Goal: Information Seeking & Learning: Learn about a topic

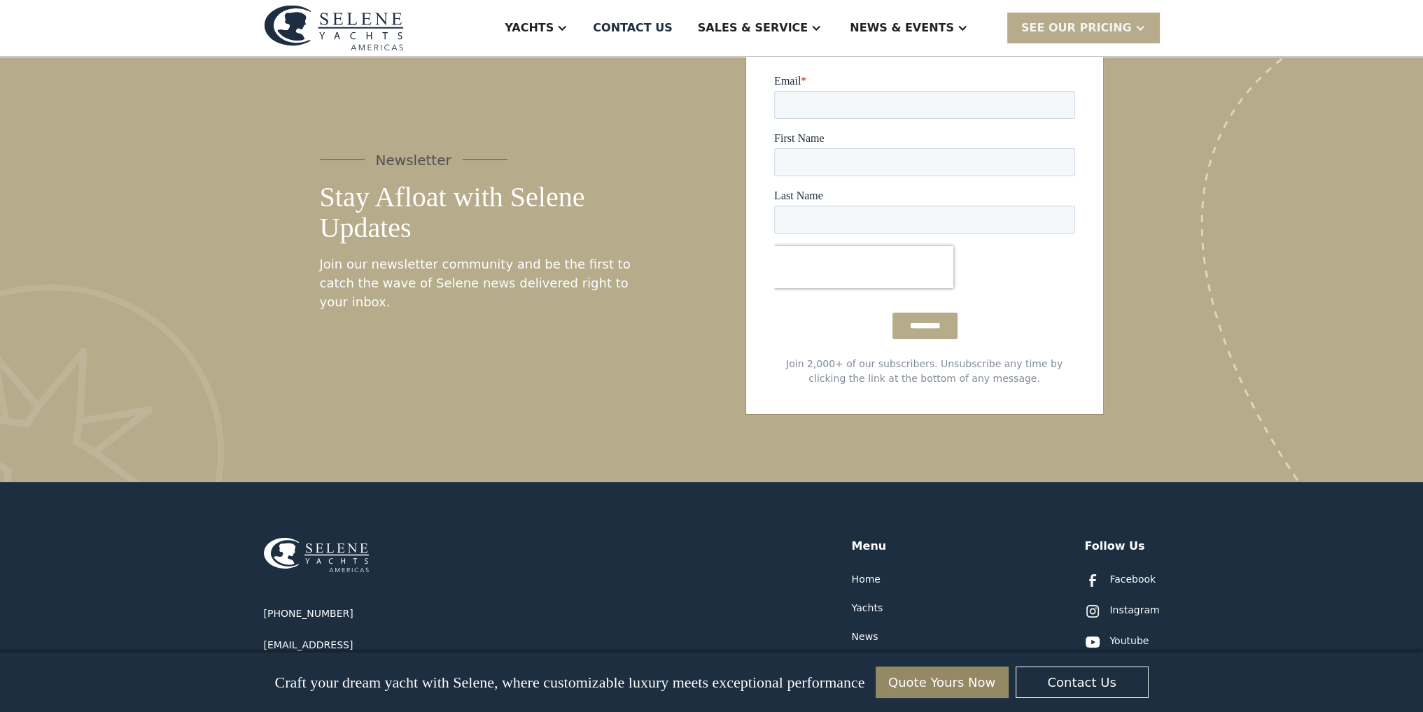
scroll to position [7073, 0]
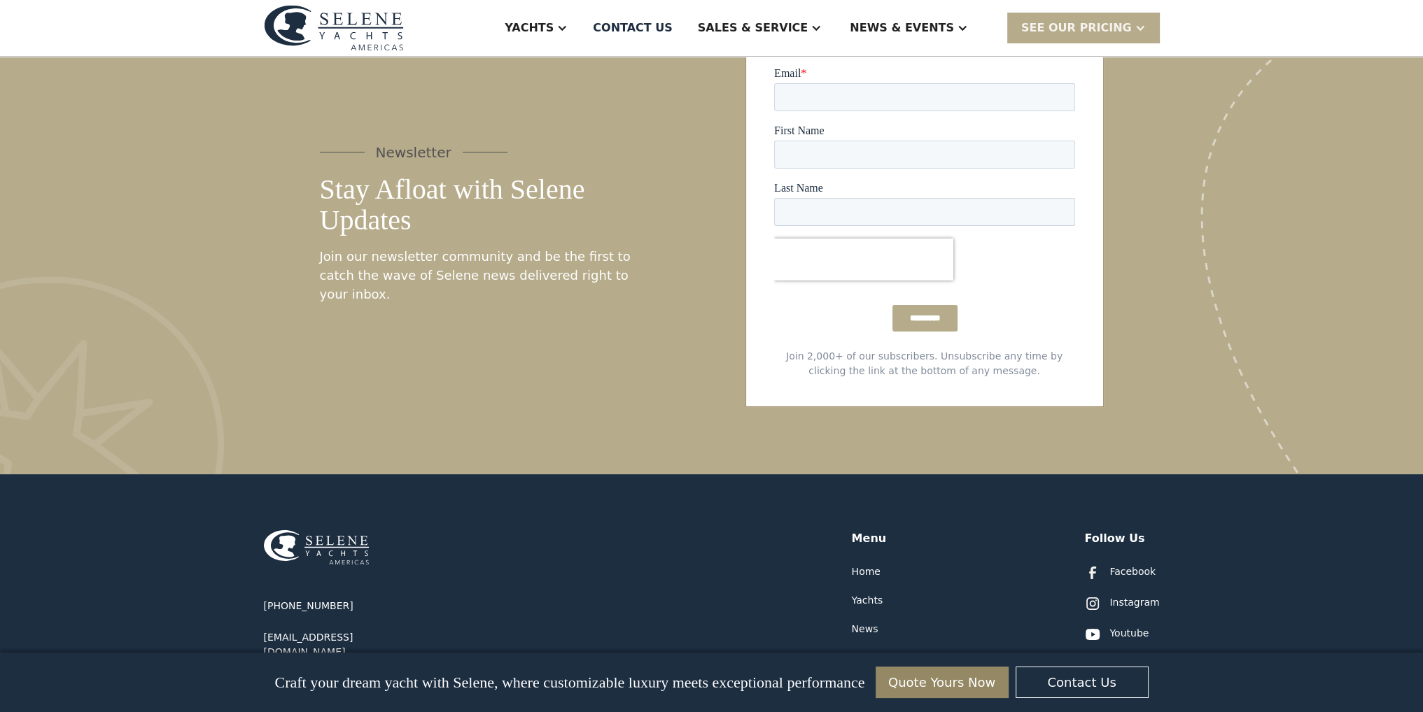
click at [874, 593] on div "Yachts" at bounding box center [867, 600] width 31 height 15
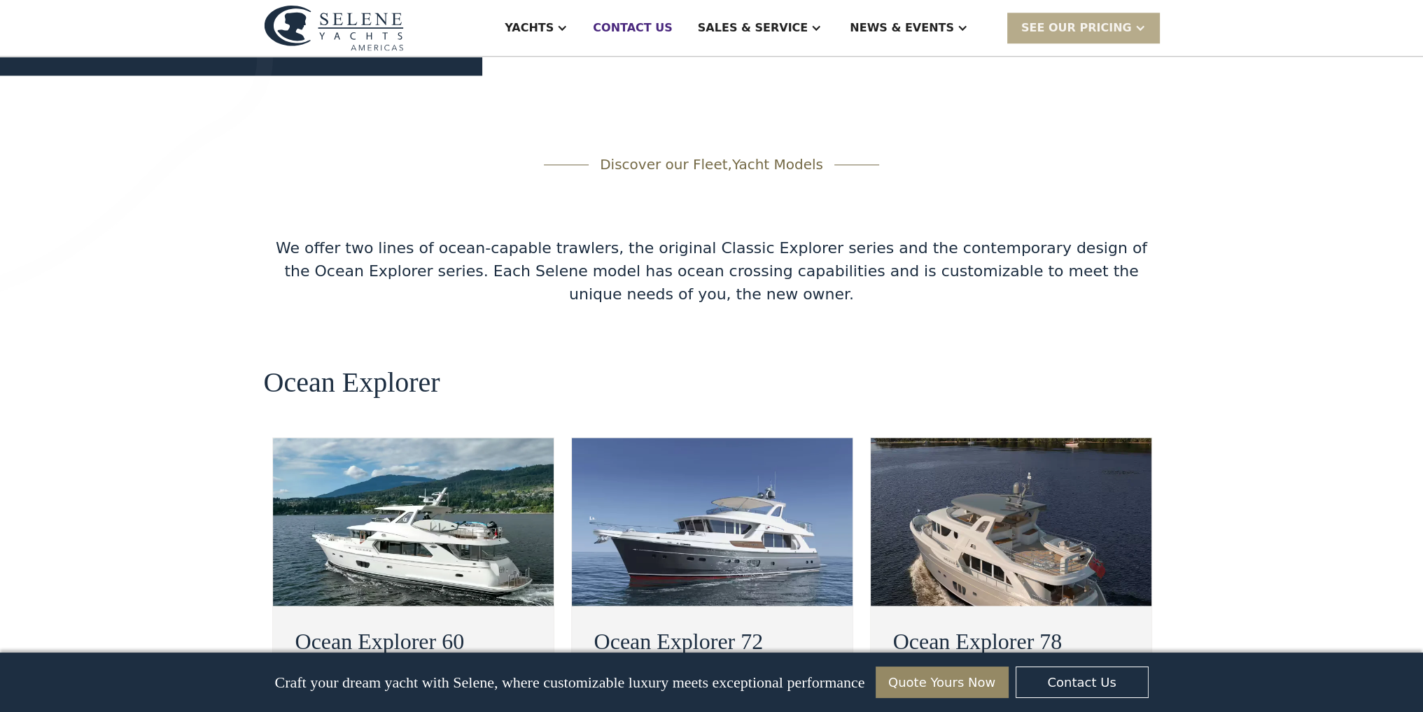
scroll to position [2208, 0]
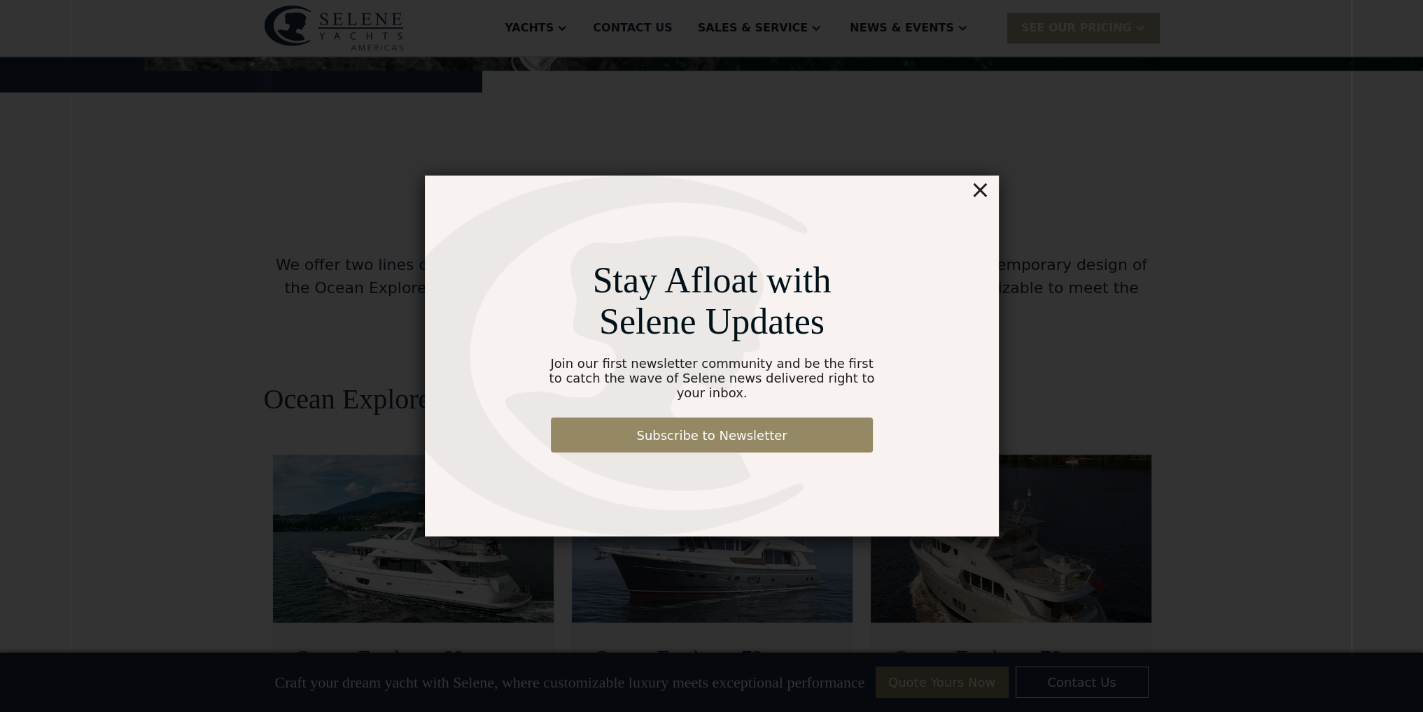
click at [980, 203] on div "×" at bounding box center [979, 190] width 20 height 28
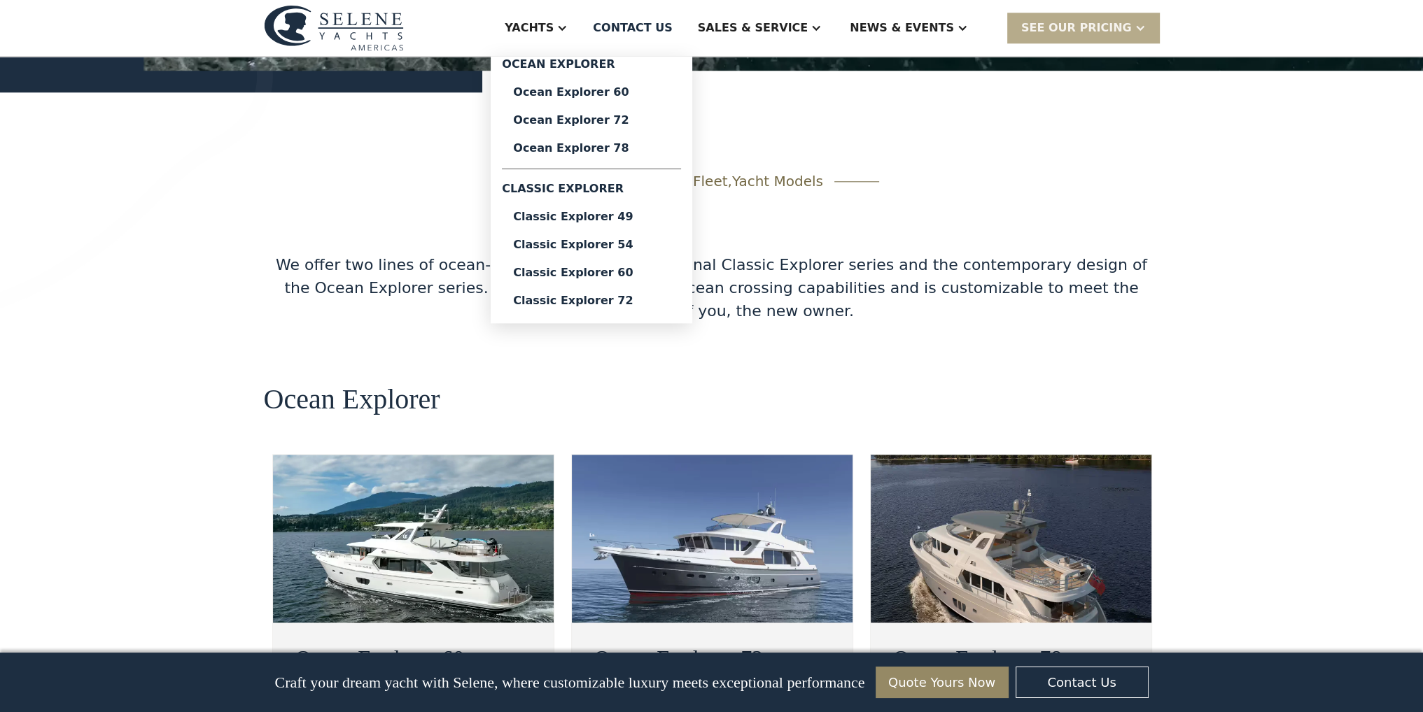
click at [553, 26] on div "Yachts" at bounding box center [529, 28] width 49 height 17
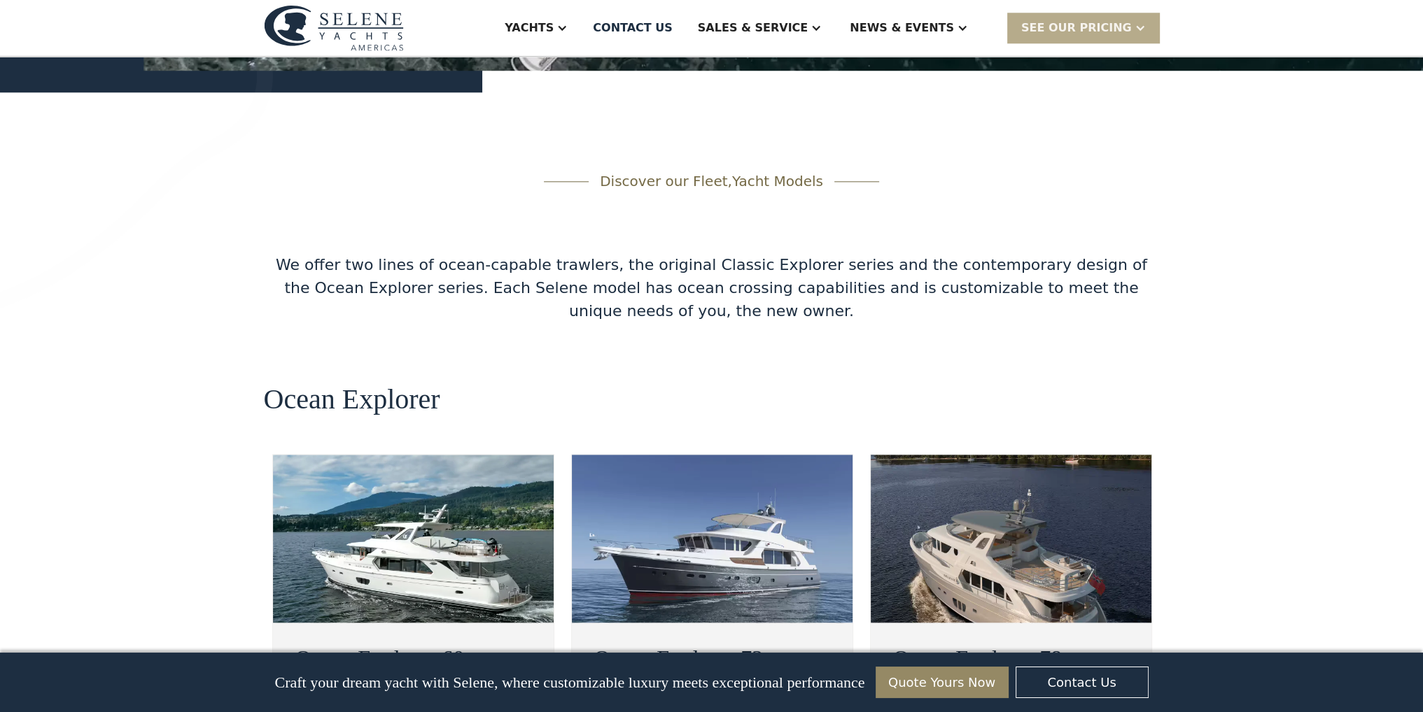
click at [553, 26] on div "Yachts" at bounding box center [529, 28] width 49 height 17
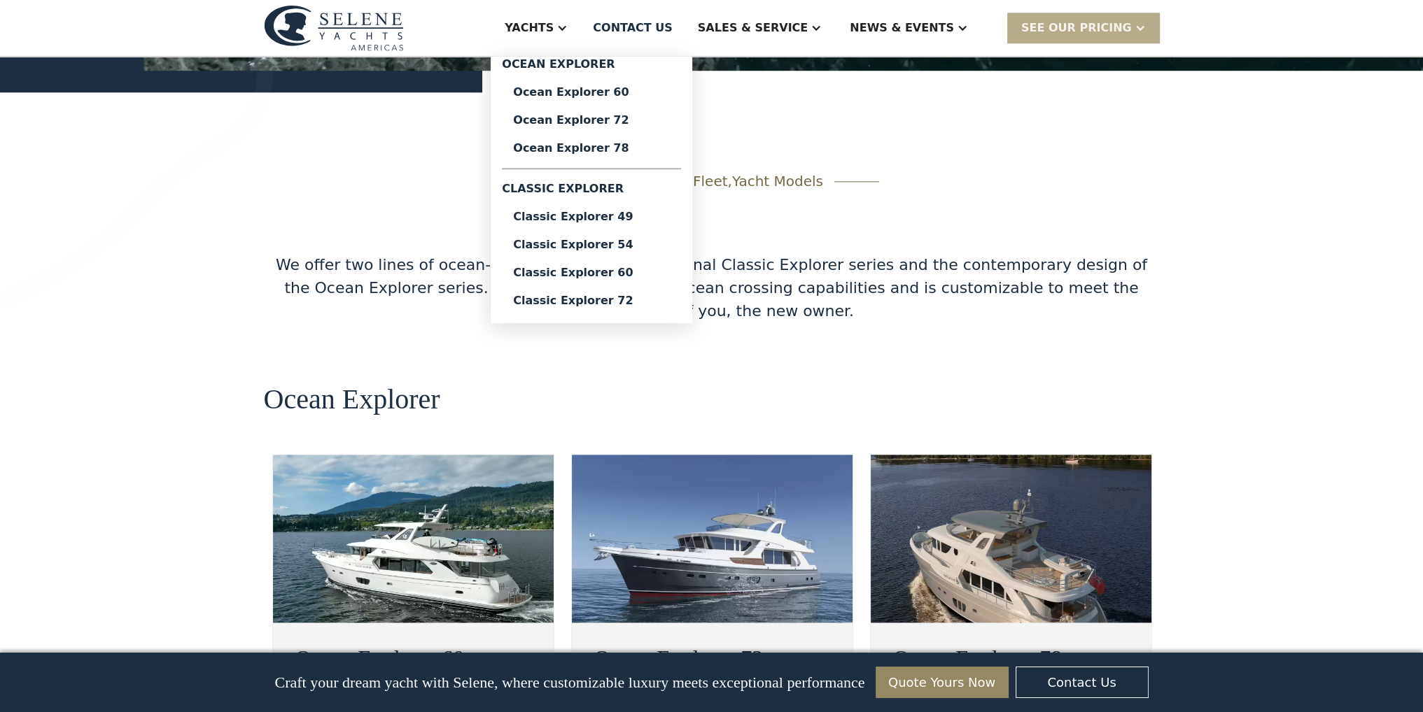
click at [641, 65] on div "Ocean Explorer" at bounding box center [591, 67] width 179 height 22
click at [620, 87] on div "Ocean Explorer 60" at bounding box center [591, 92] width 157 height 11
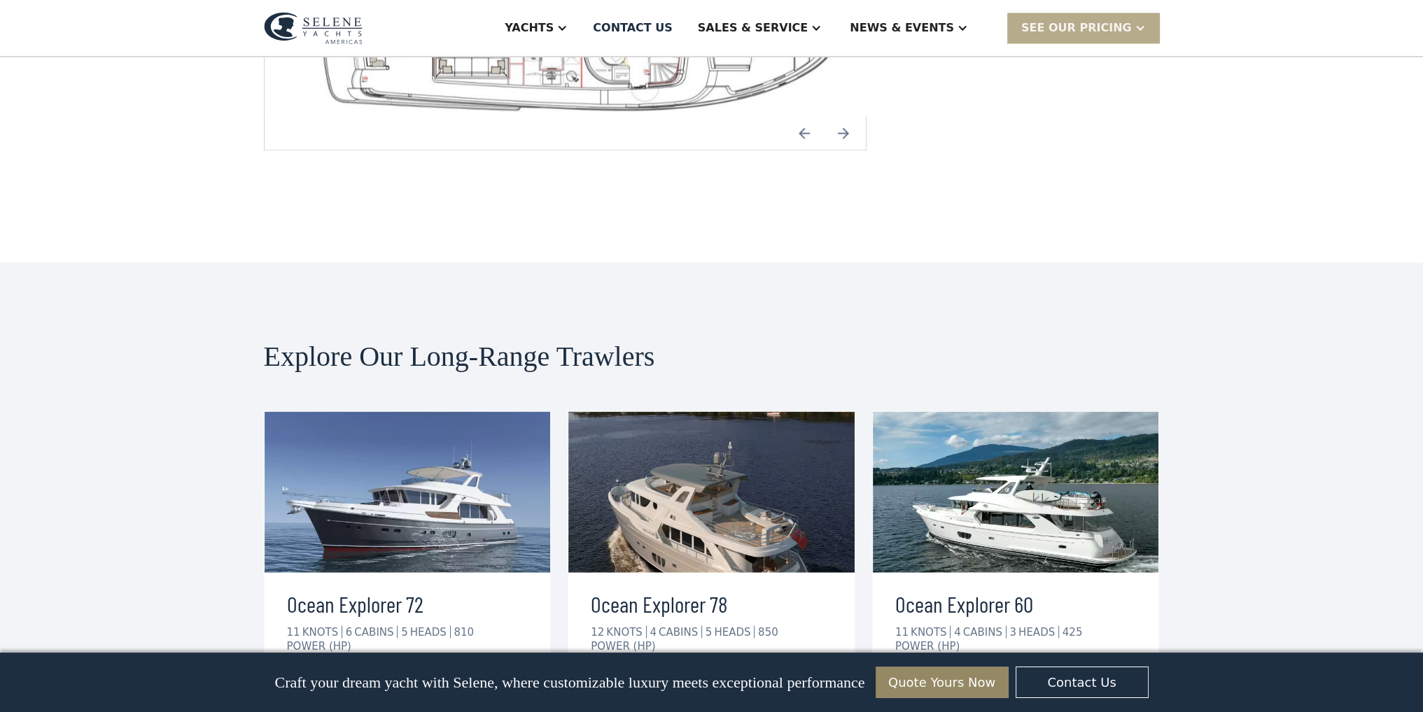
scroll to position [3288, 0]
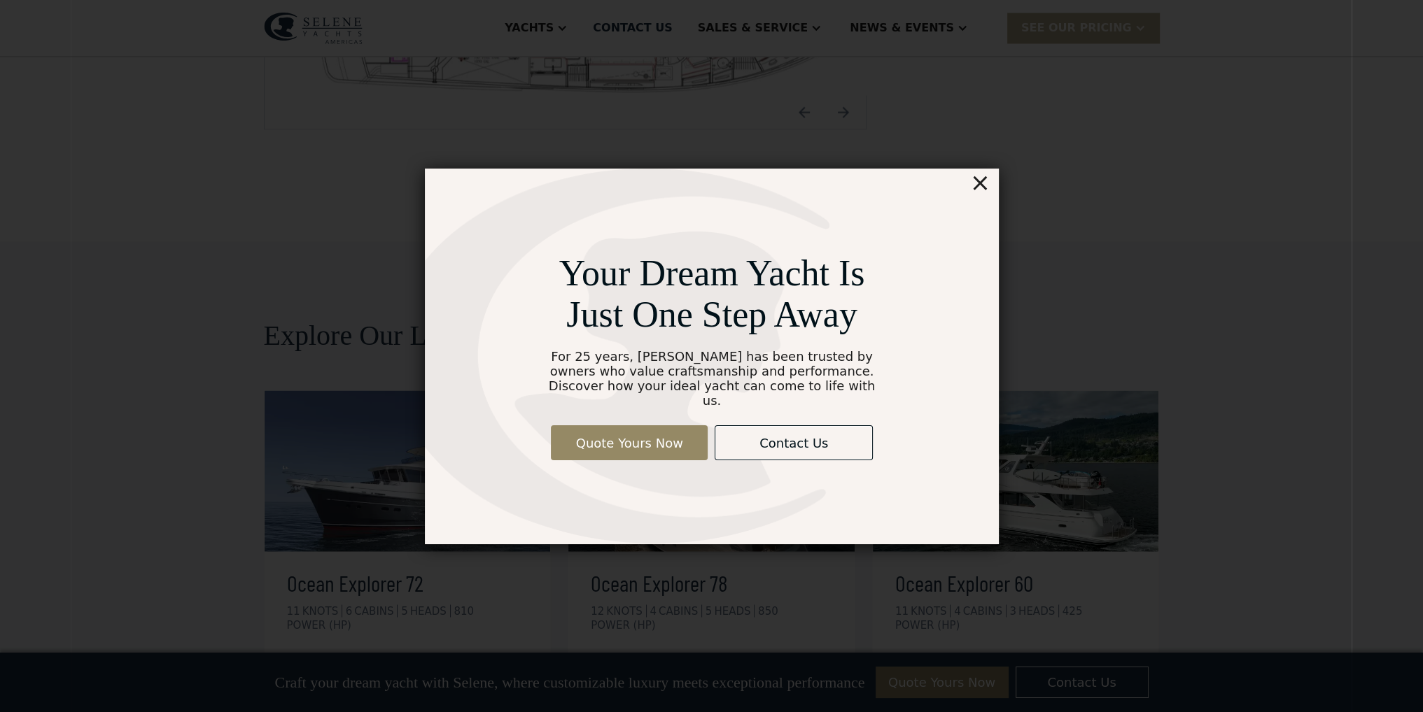
drag, startPoint x: 975, startPoint y: 201, endPoint x: 984, endPoint y: 192, distance: 12.4
click at [978, 197] on div "×" at bounding box center [979, 183] width 20 height 28
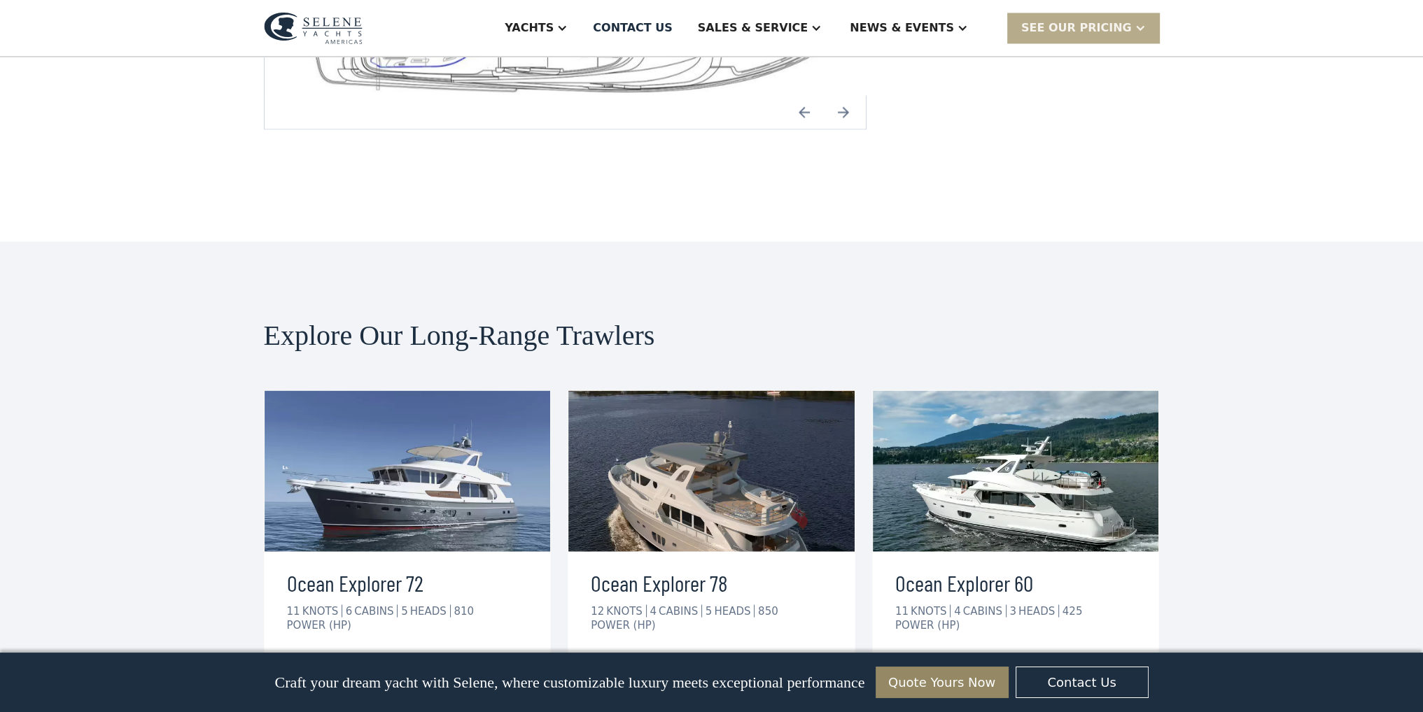
click at [334, 26] on img at bounding box center [313, 28] width 99 height 32
